Goal: Check status

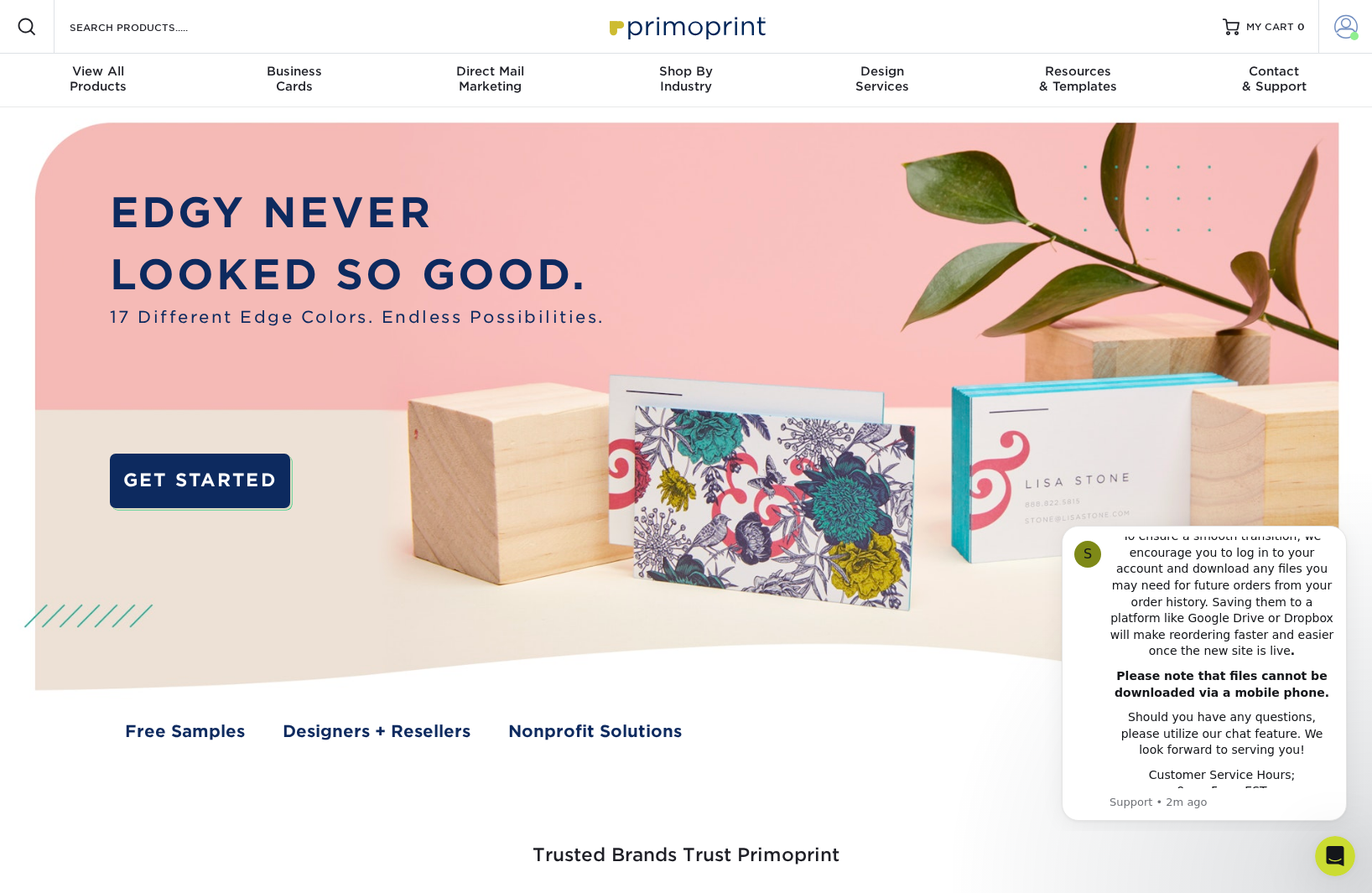
click at [1336, 28] on span at bounding box center [1347, 27] width 24 height 24
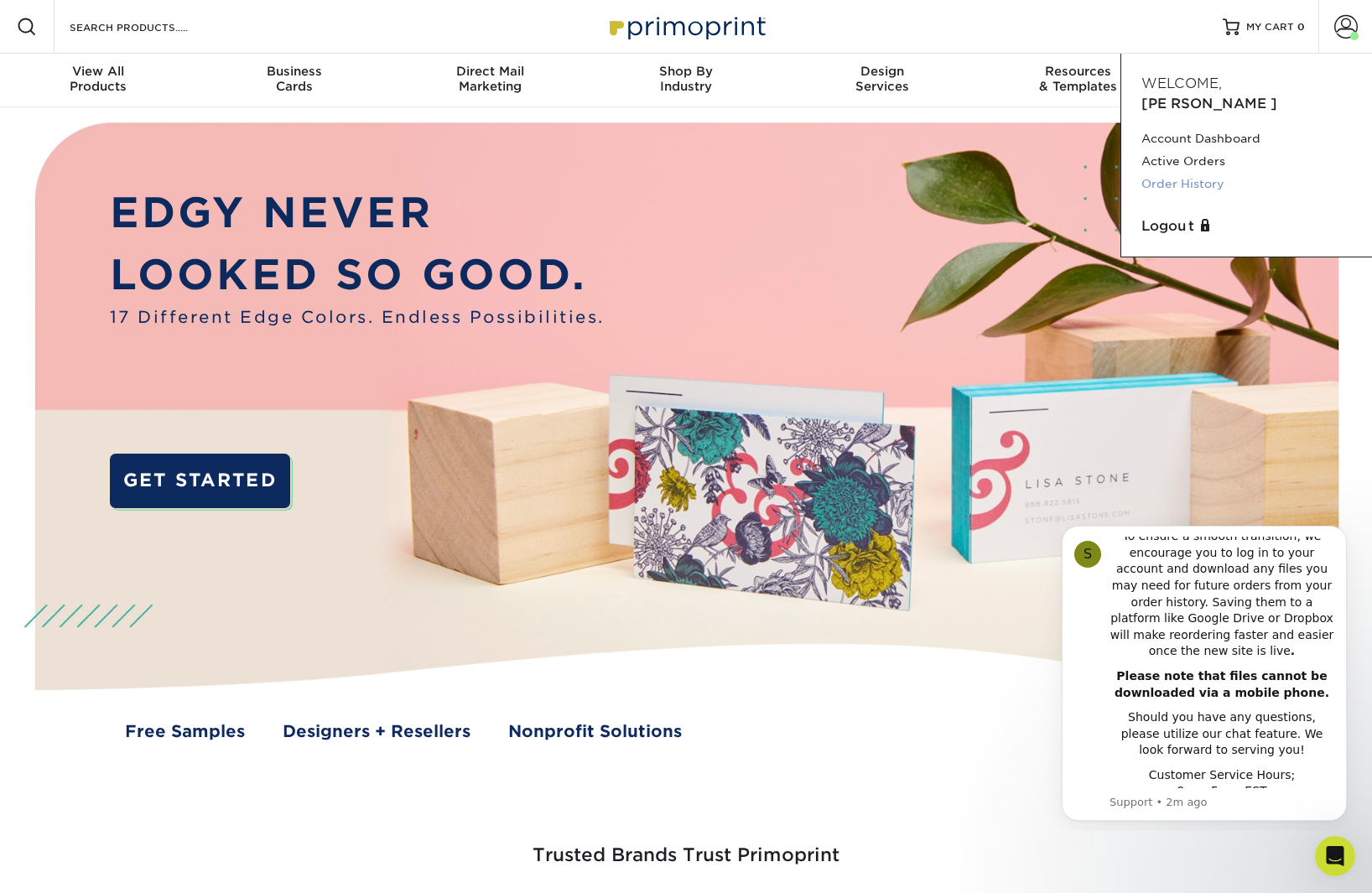
click at [1199, 173] on link "Order History" at bounding box center [1247, 184] width 211 height 23
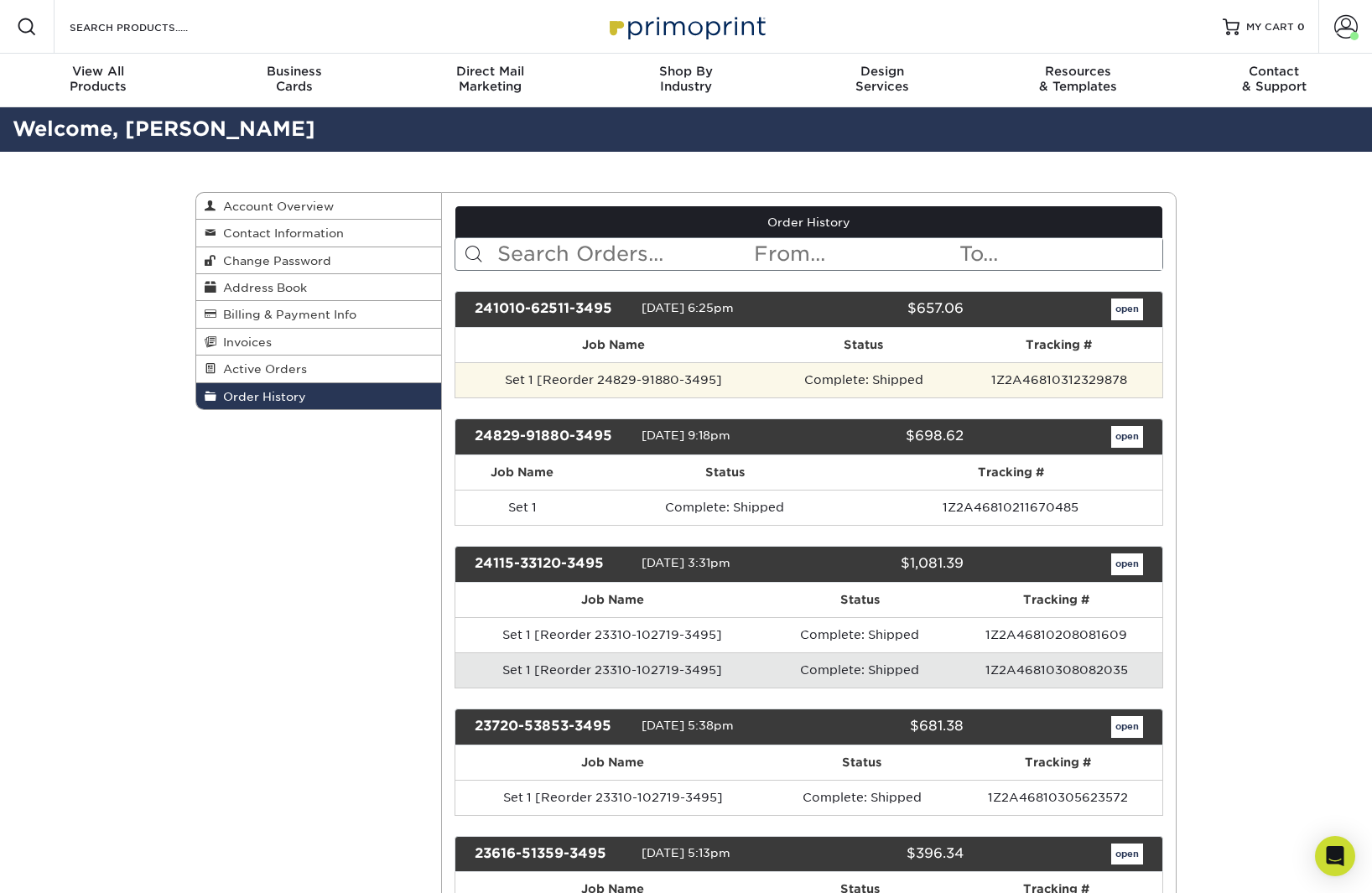
click at [1007, 393] on td "1Z2A46810312329878" at bounding box center [1059, 380] width 207 height 36
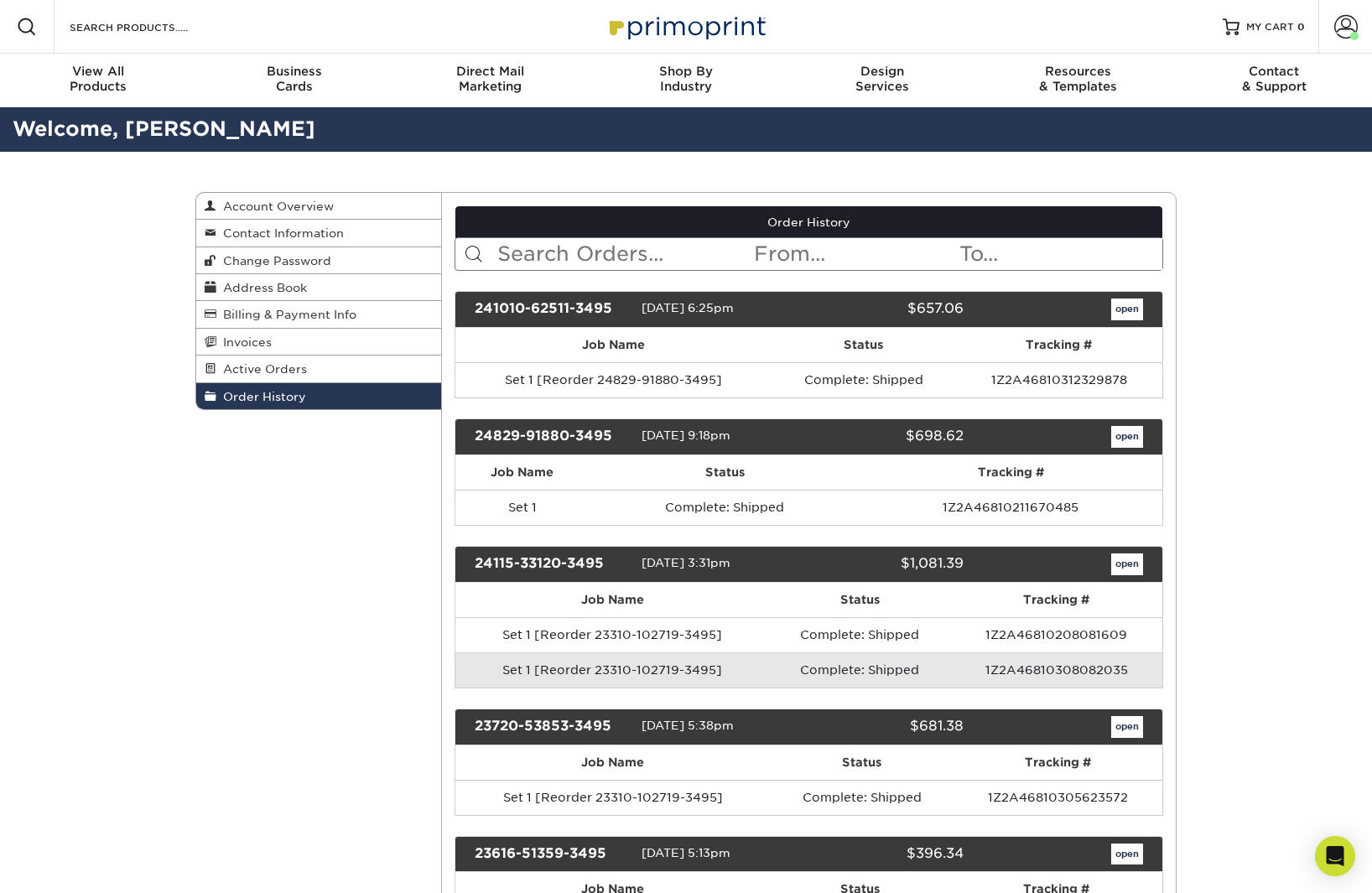
scroll to position [5, 1]
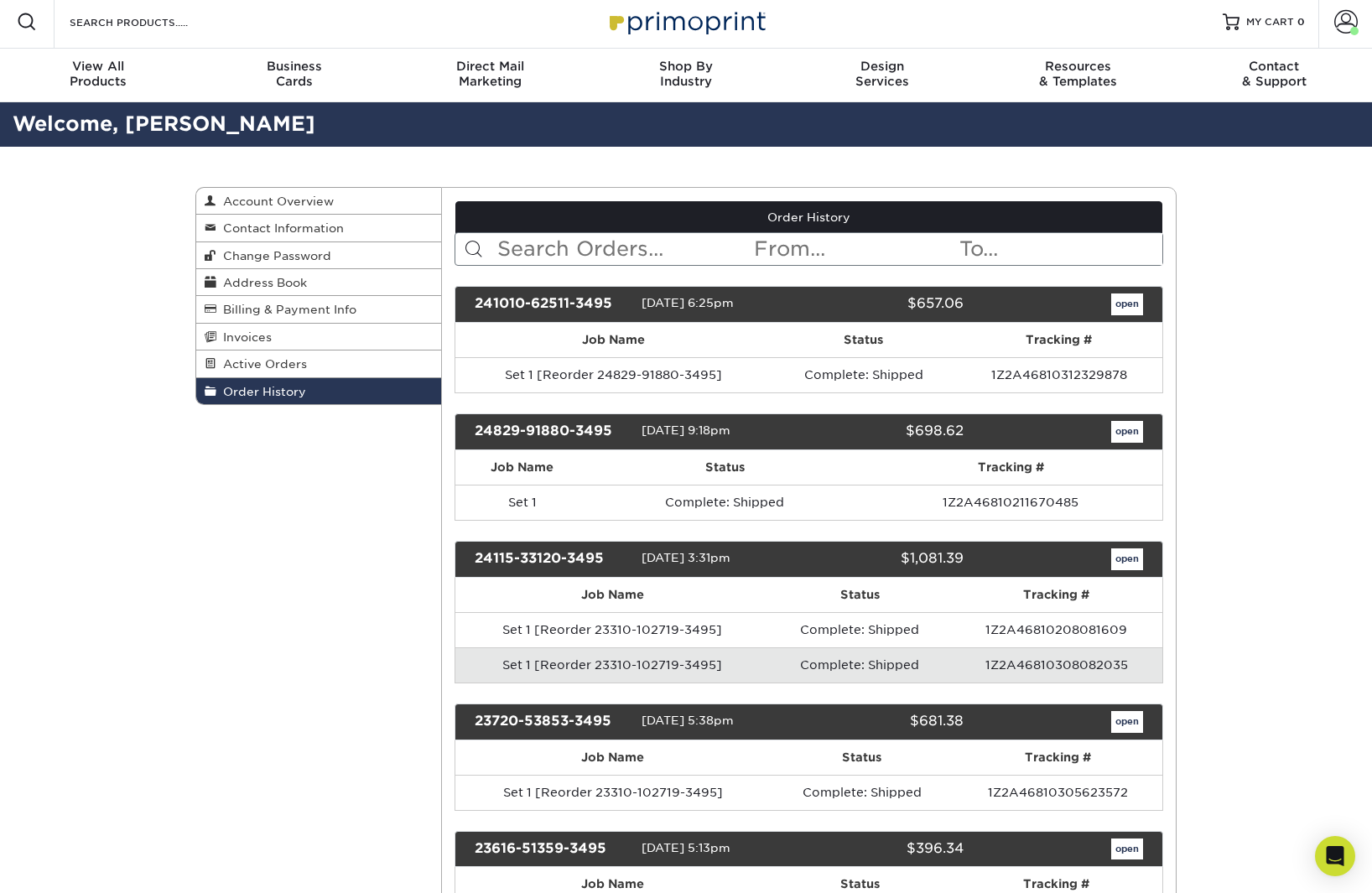
click at [1125, 316] on div "241010-62511-3495 10/10/2024 6:25pm $657.06 open" at bounding box center [810, 305] width 710 height 37
click at [1121, 301] on link "open" at bounding box center [1127, 305] width 32 height 22
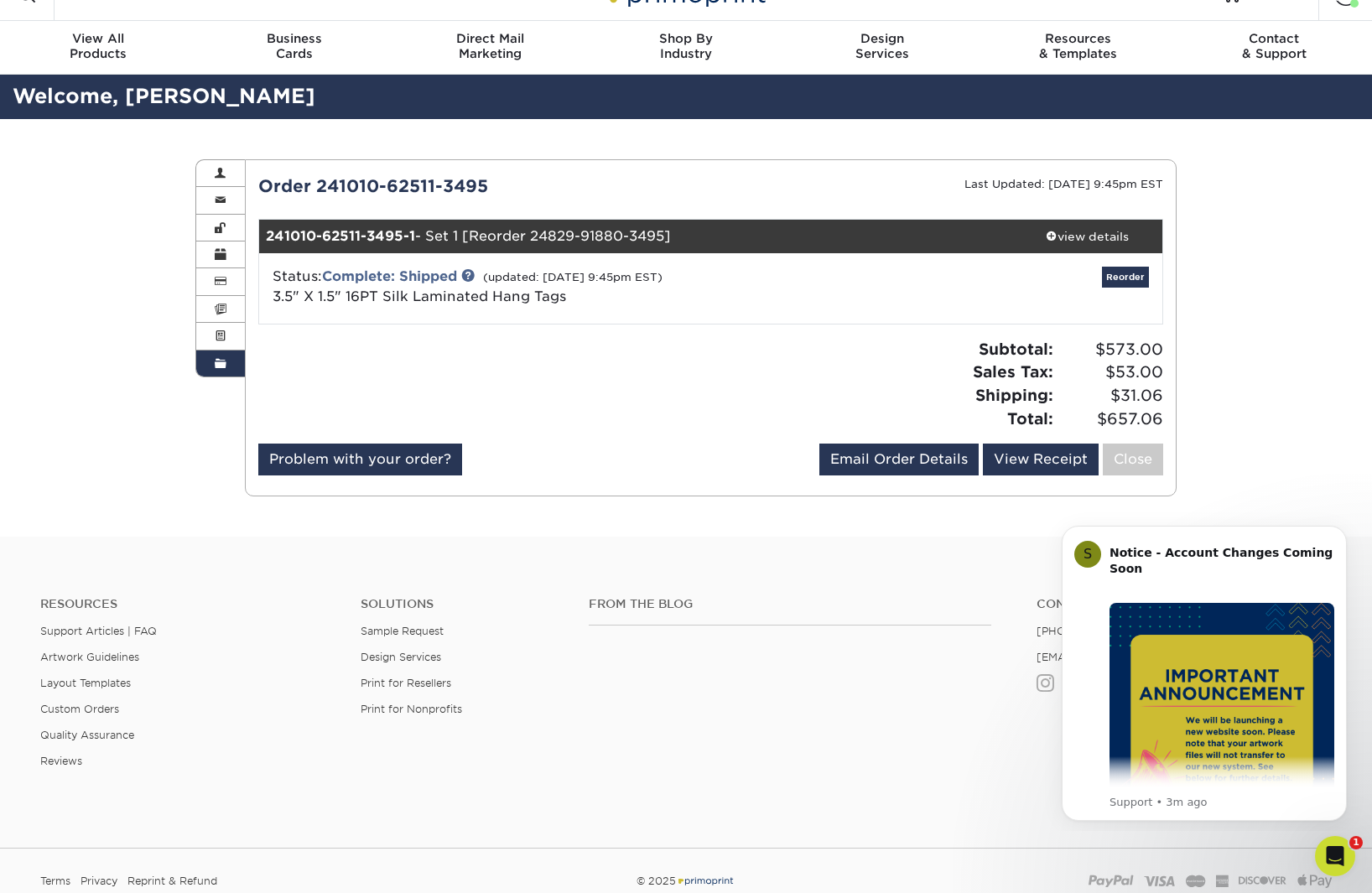
scroll to position [24, 0]
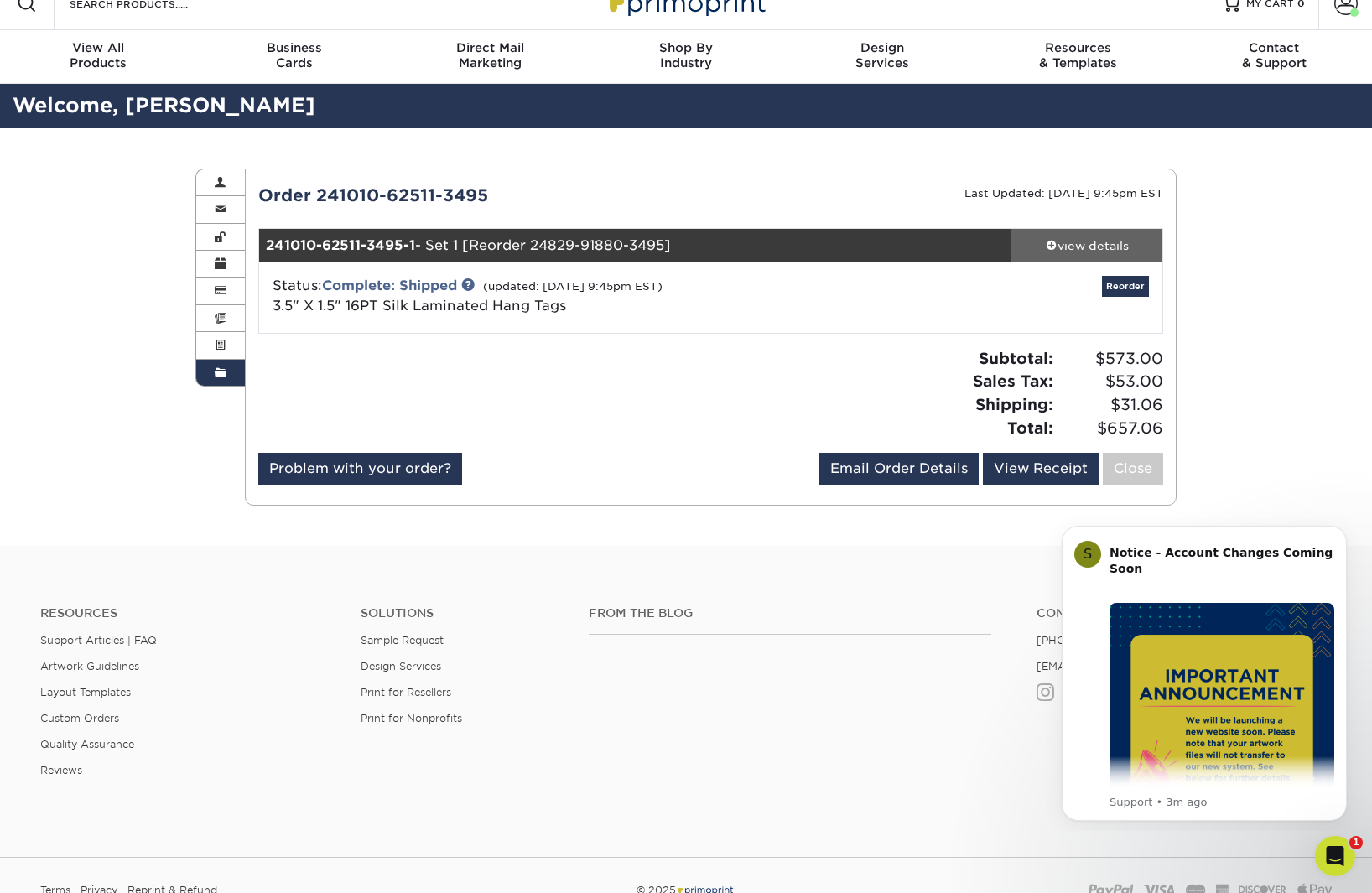
click at [1071, 244] on div "view details" at bounding box center [1087, 245] width 151 height 17
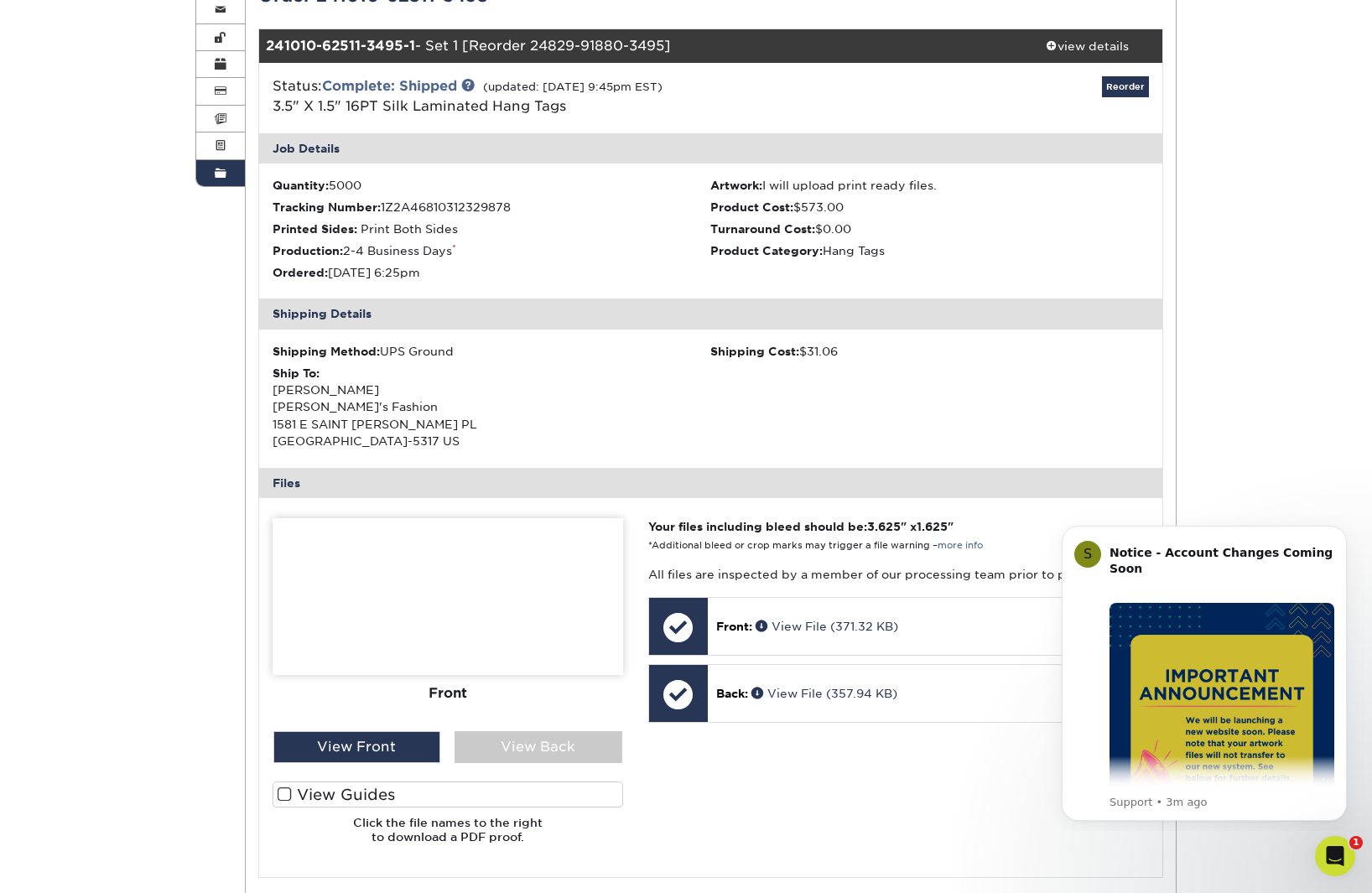
scroll to position [224, 0]
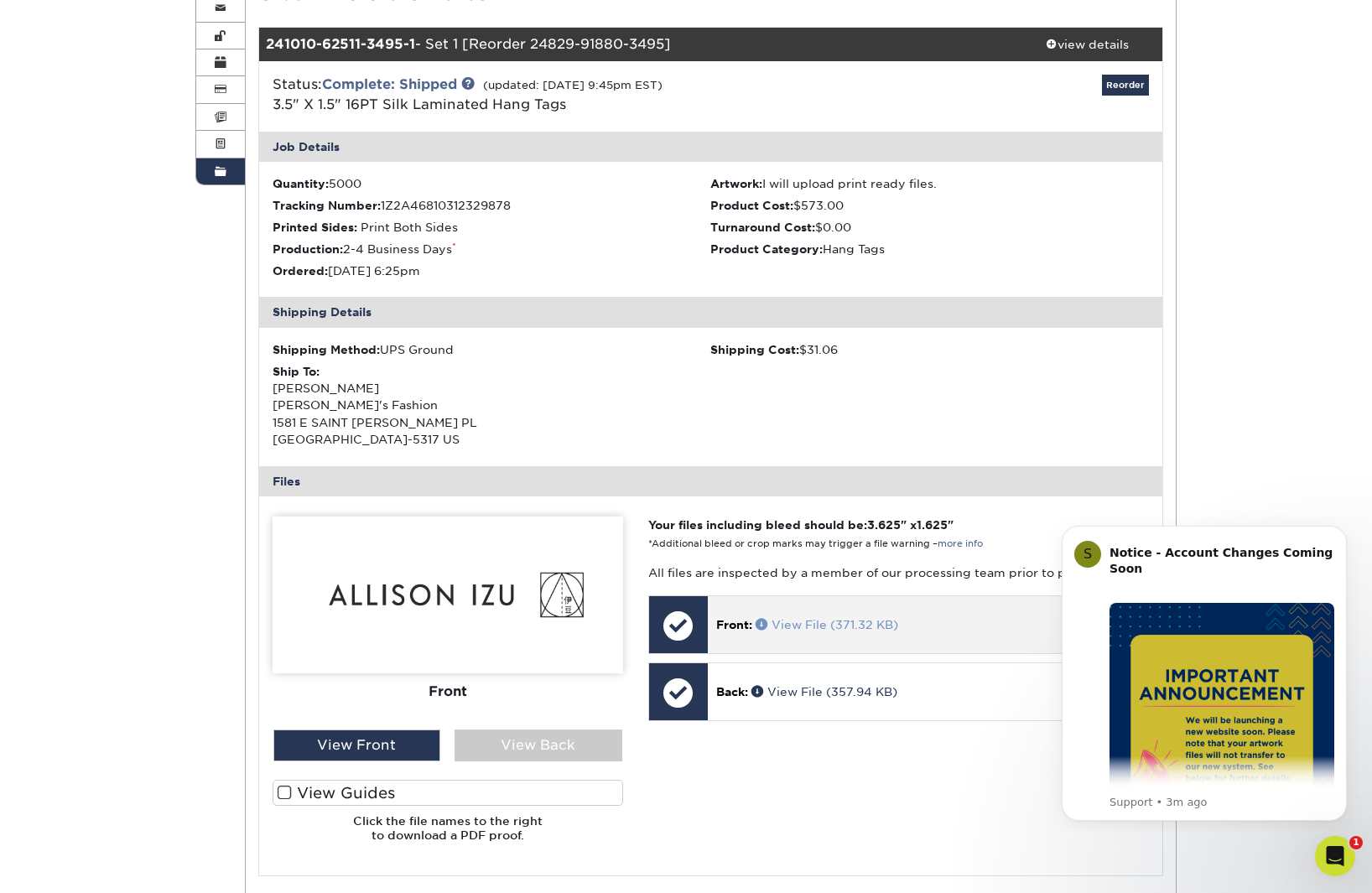
click at [821, 618] on link "View File (371.32 KB)" at bounding box center [827, 625] width 142 height 14
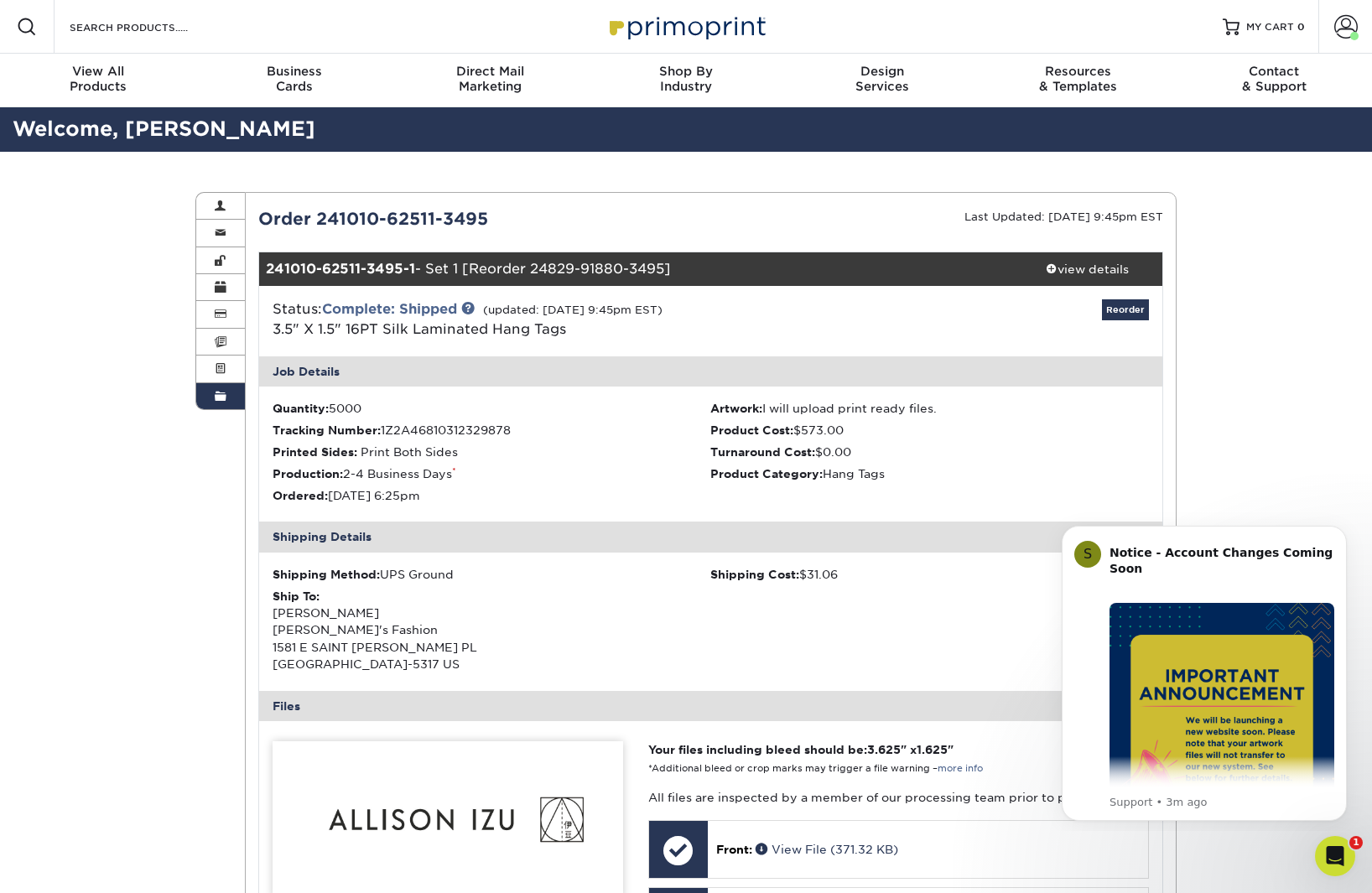
scroll to position [0, 0]
click at [1335, 27] on span at bounding box center [1347, 27] width 24 height 24
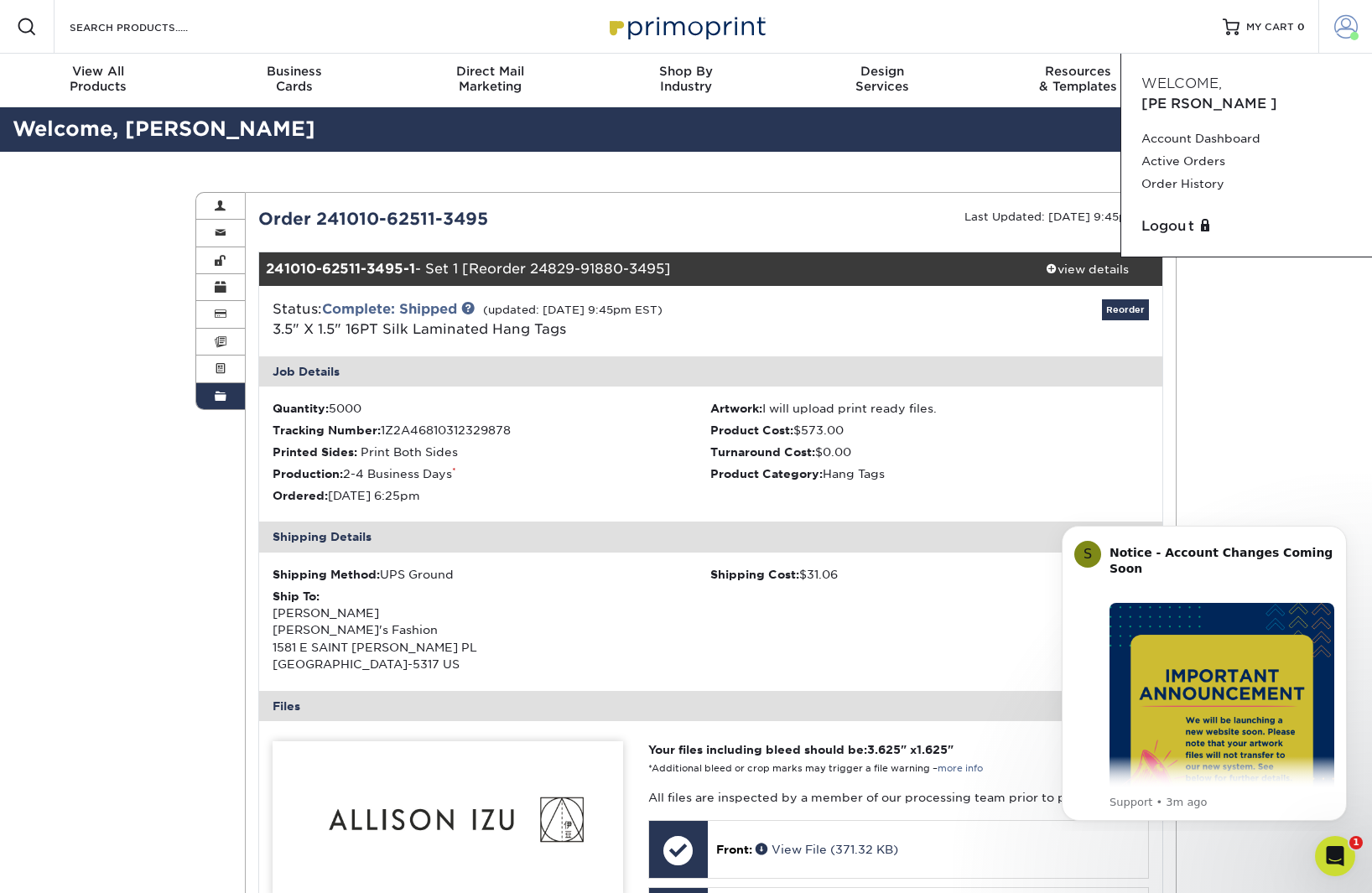
click at [1345, 20] on span at bounding box center [1347, 27] width 24 height 24
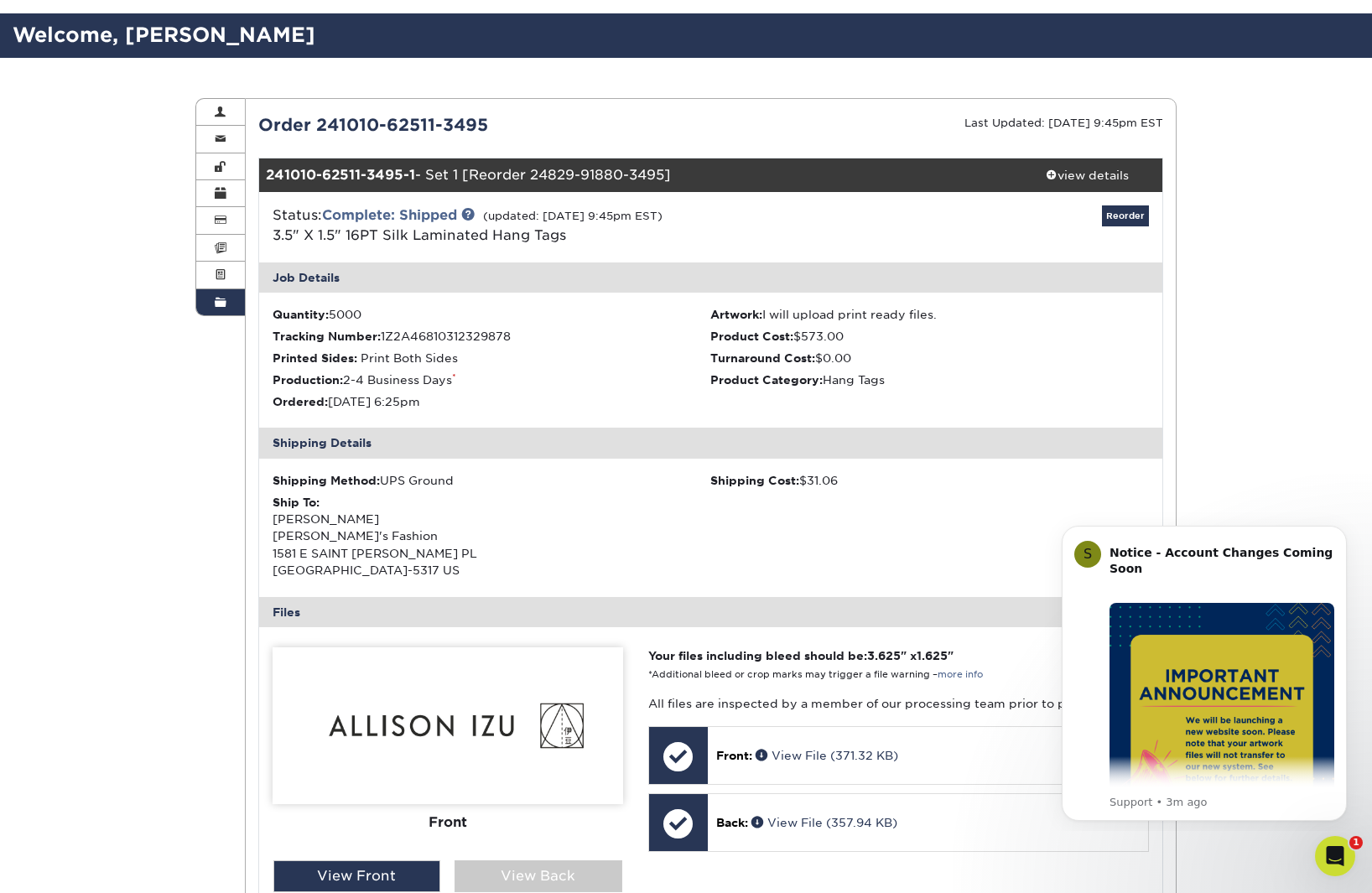
scroll to position [83, 0]
